Goal: Task Accomplishment & Management: Manage account settings

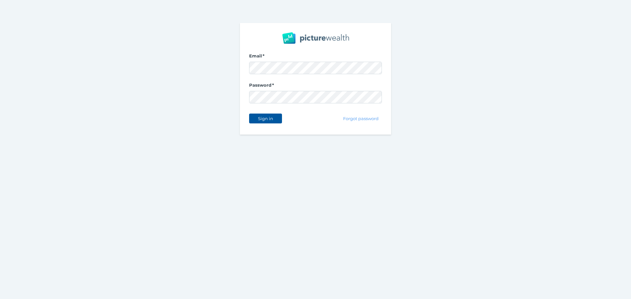
click at [272, 119] on span "Sign in" at bounding box center [265, 118] width 21 height 5
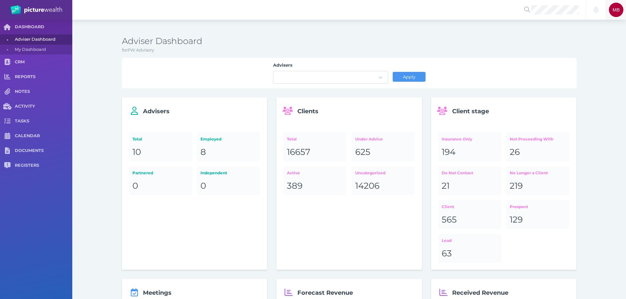
click at [616, 11] on span "MB" at bounding box center [616, 9] width 7 height 5
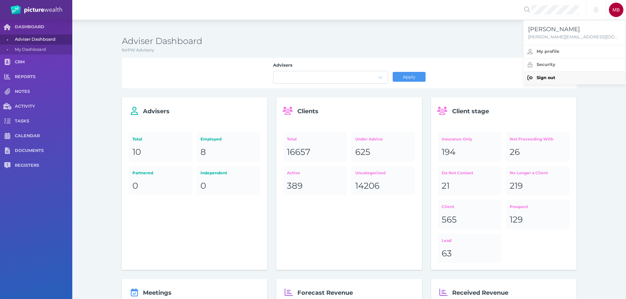
click at [549, 75] on span "Sign out" at bounding box center [546, 77] width 19 height 5
